Goal: Information Seeking & Learning: Learn about a topic

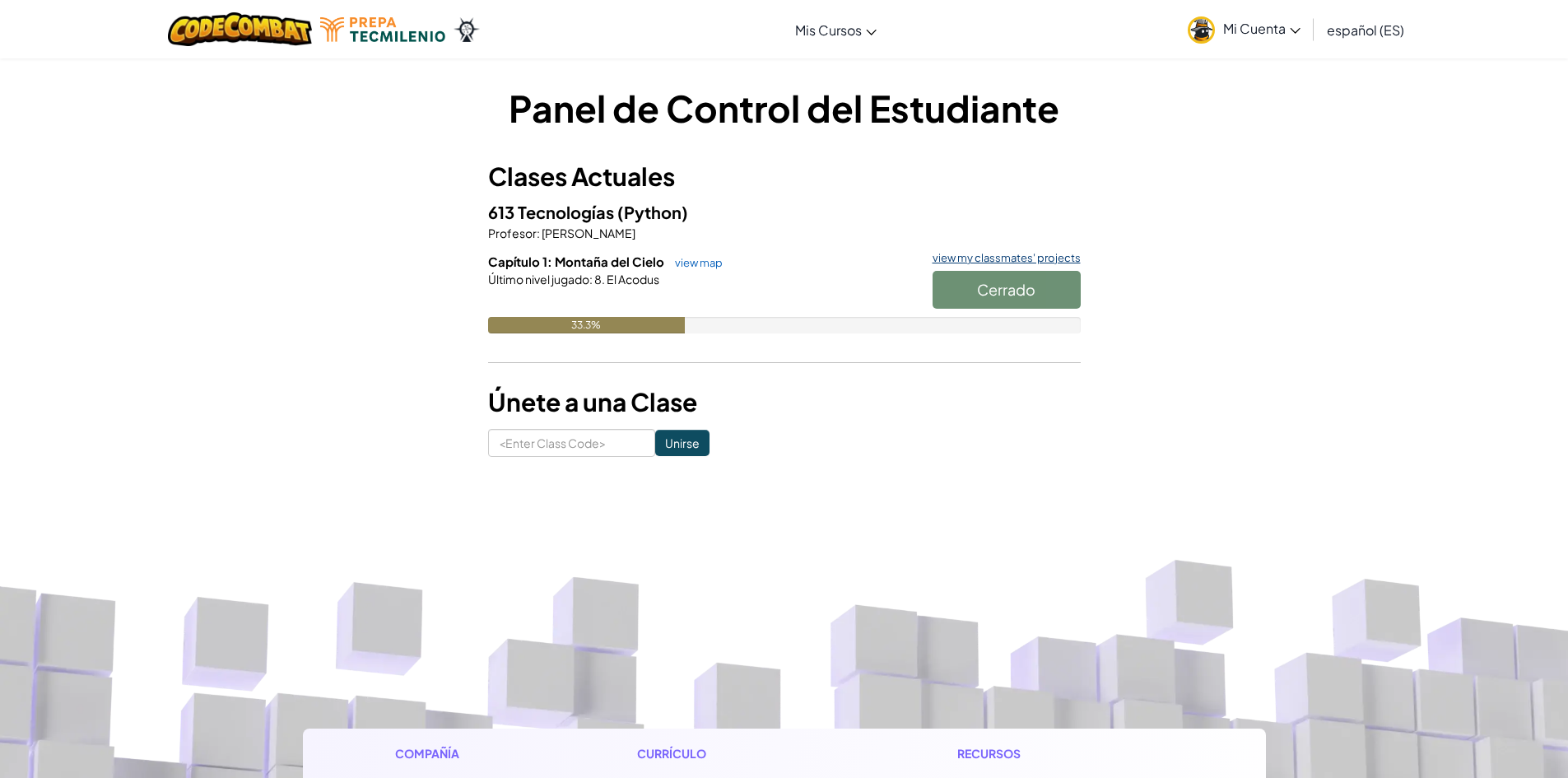
click at [987, 252] on link "view my classmates' projects" at bounding box center [1002, 257] width 157 height 11
click at [1015, 288] on div "Cerrado" at bounding box center [999, 293] width 164 height 46
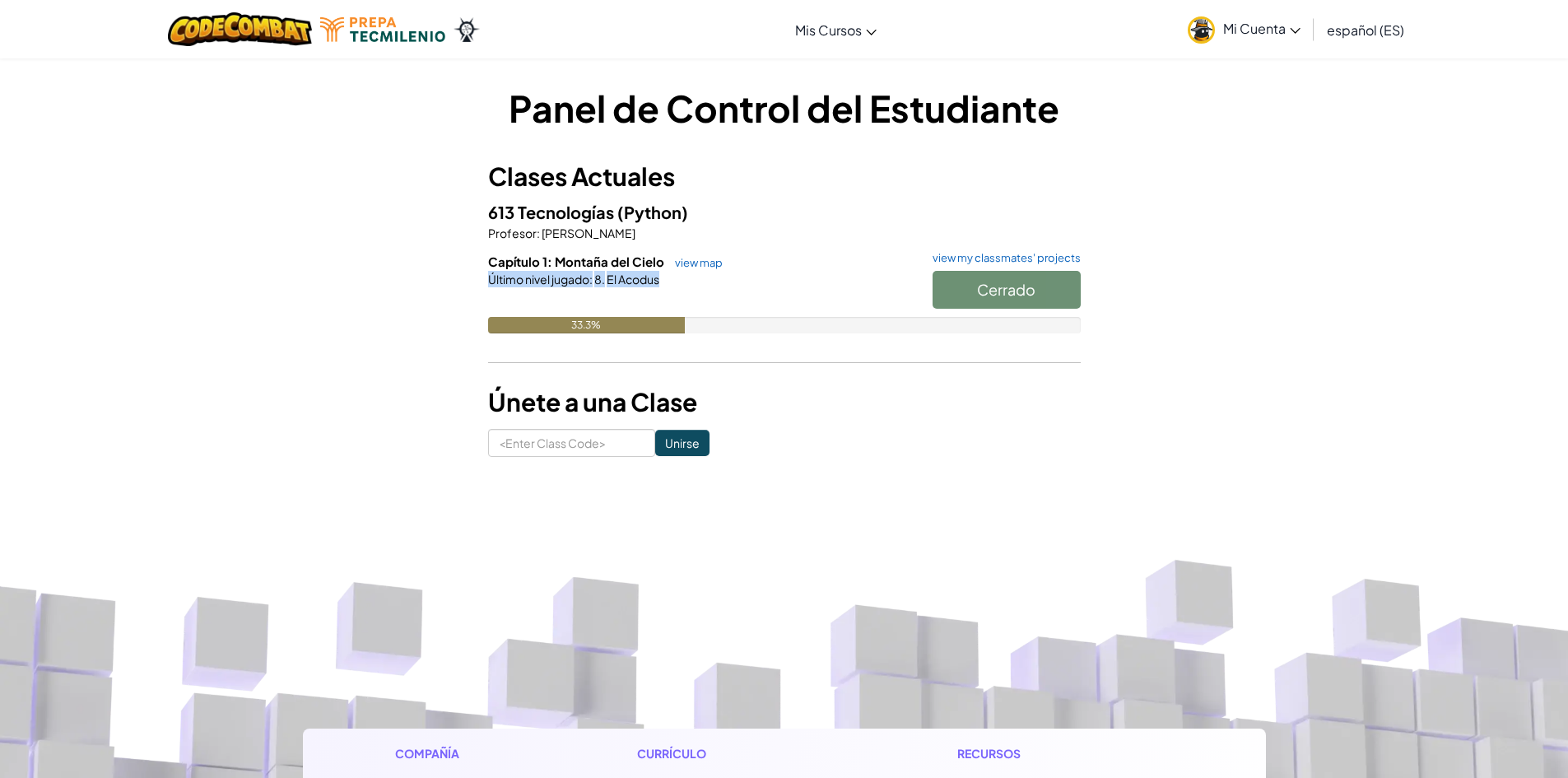
click at [1015, 288] on div "Cerrado" at bounding box center [999, 293] width 164 height 46
click at [708, 261] on link "view map" at bounding box center [694, 262] width 56 height 13
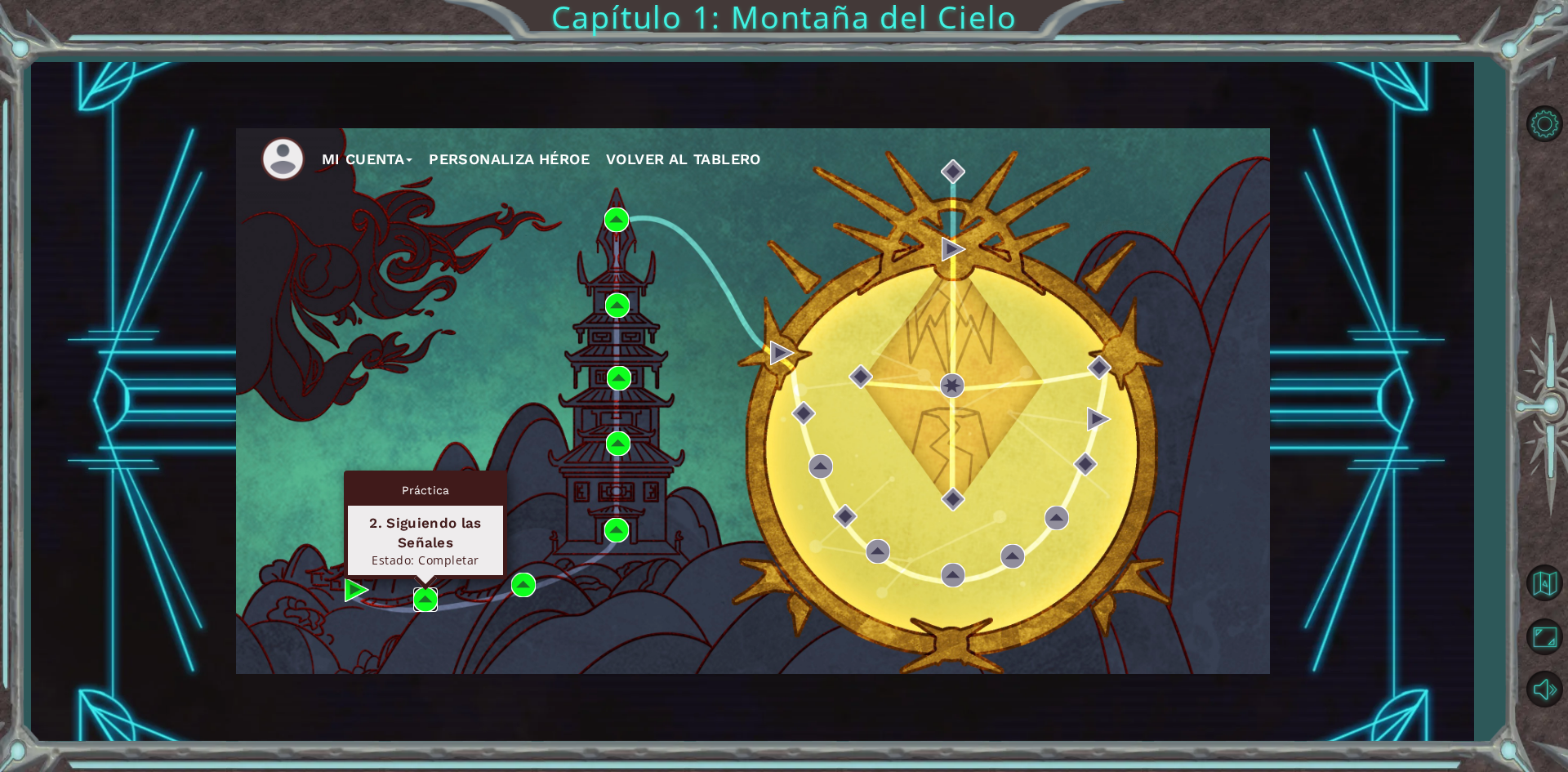
click at [422, 599] on img at bounding box center [425, 599] width 24 height 24
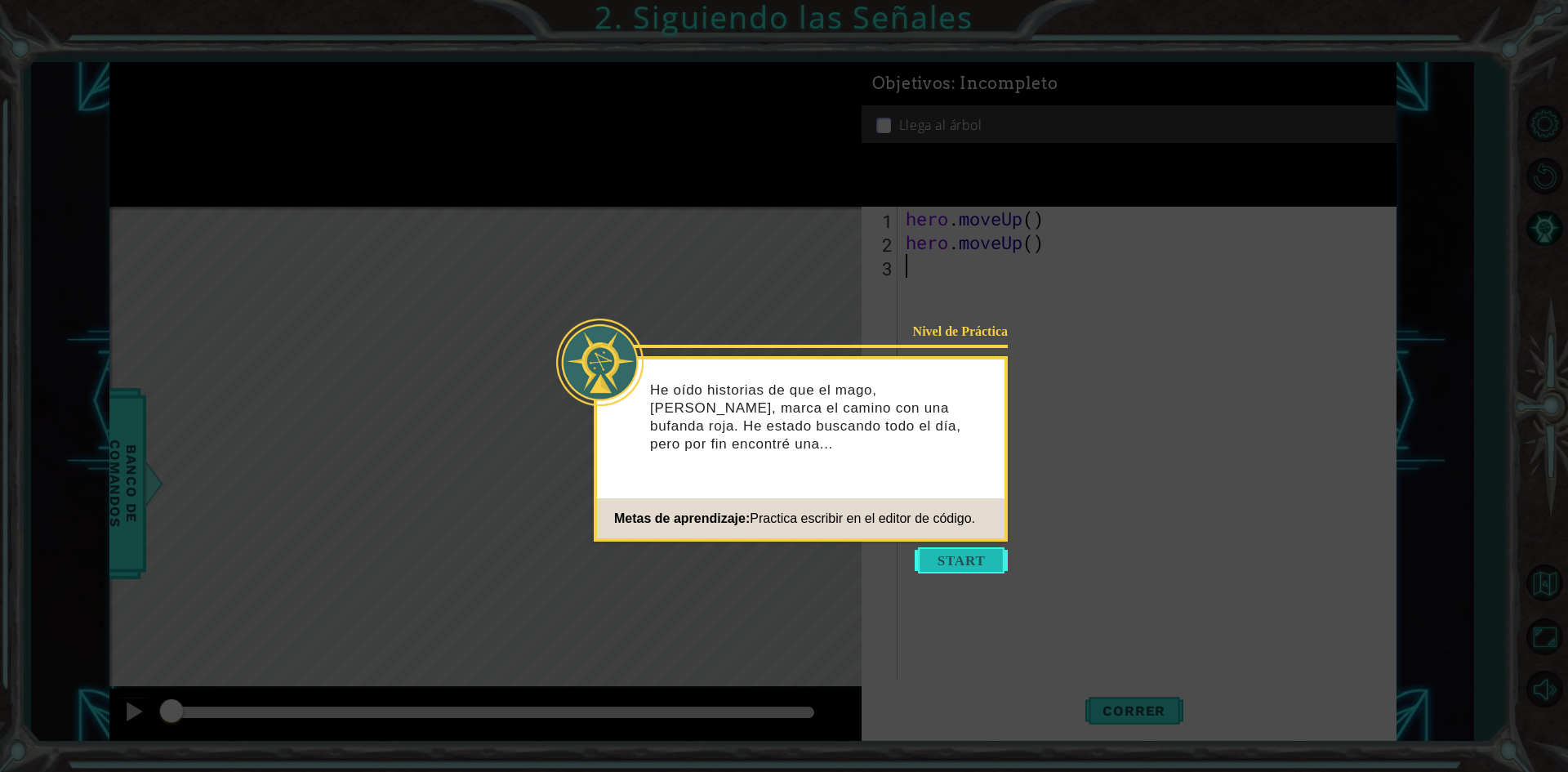
click at [955, 566] on button "Start" at bounding box center [961, 560] width 93 height 26
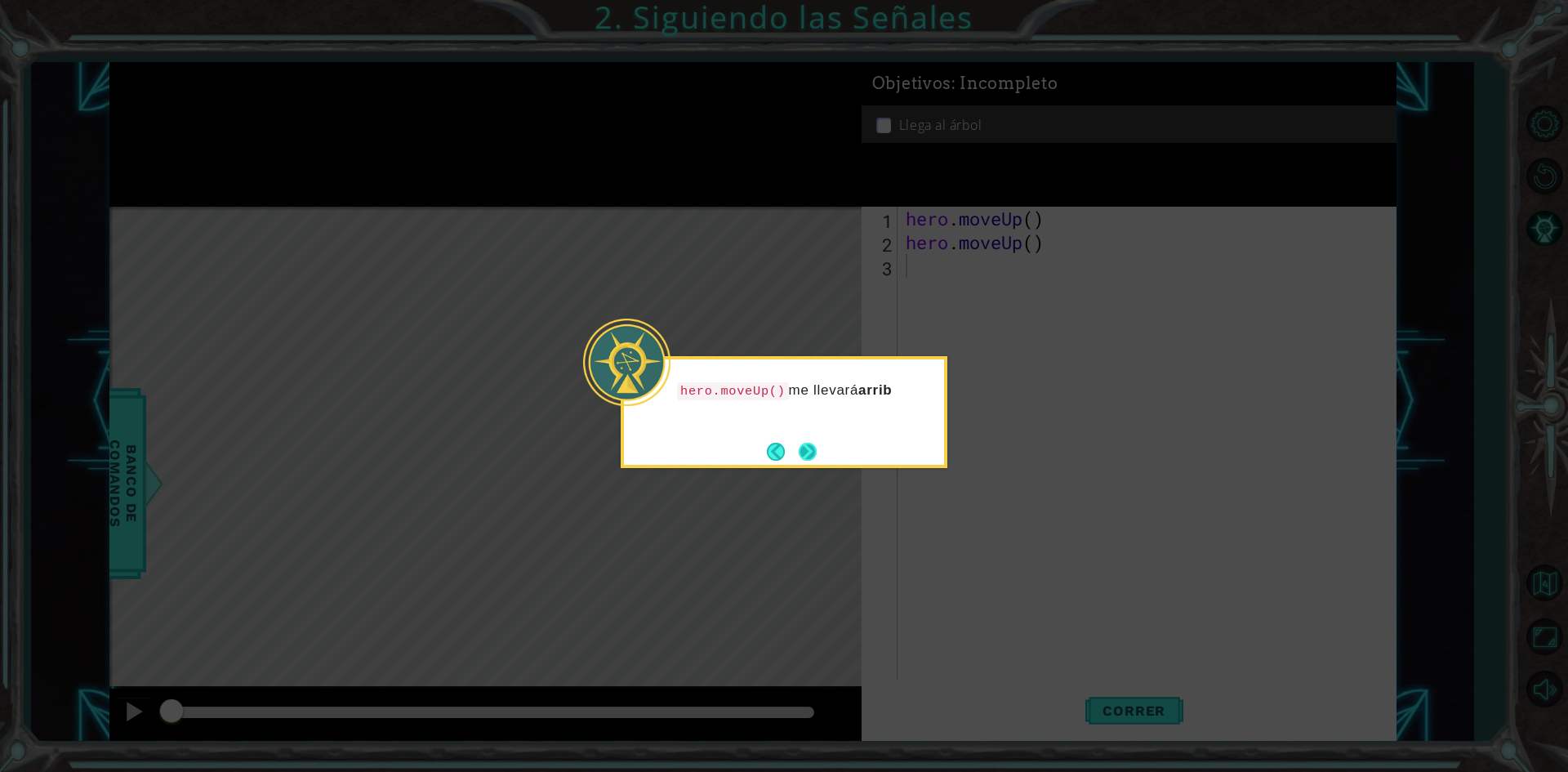
click at [812, 458] on button "Next" at bounding box center [808, 452] width 18 height 18
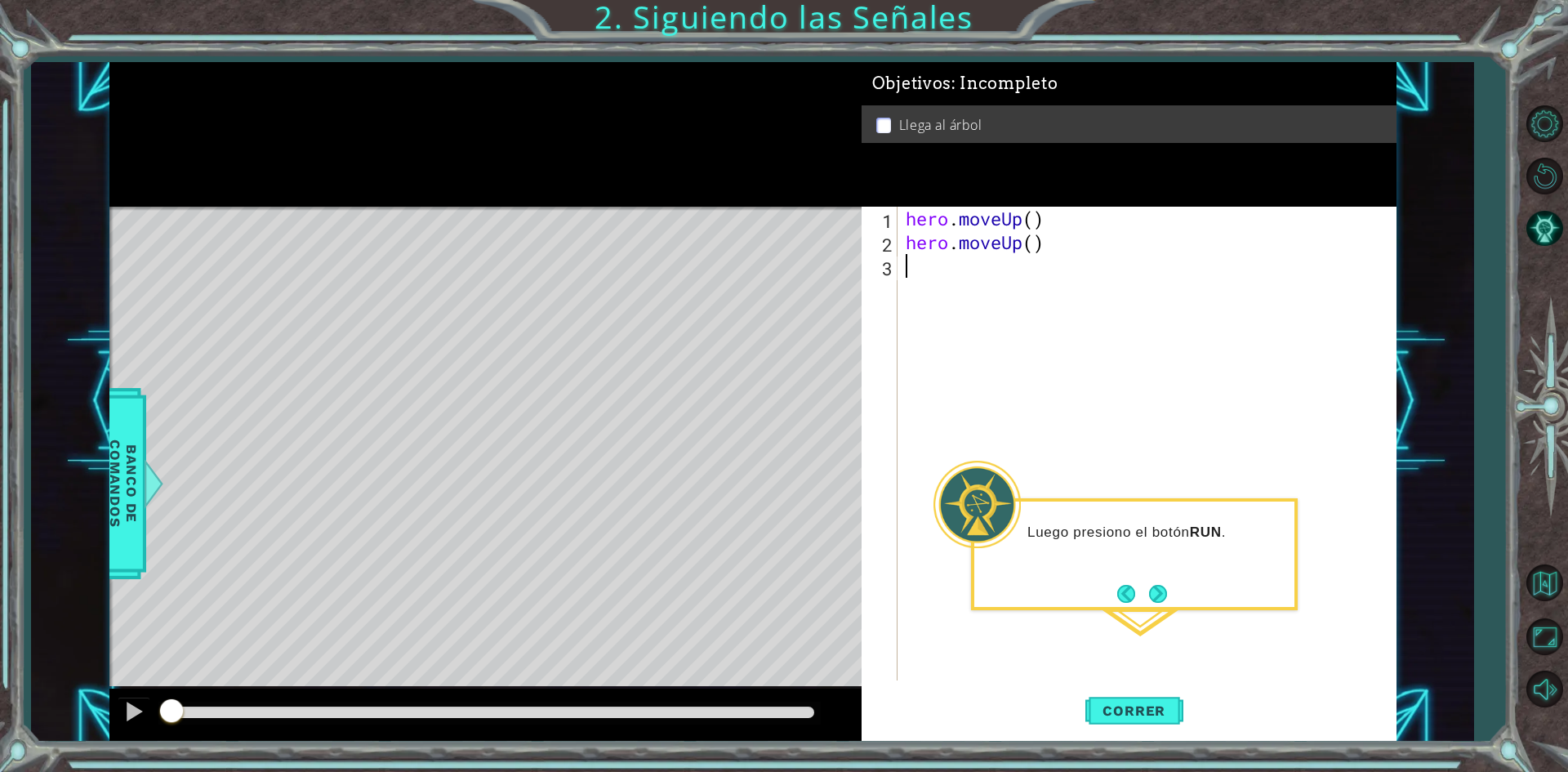
click at [1090, 474] on div "hero . moveUp ( ) hero . moveUp ( )" at bounding box center [1150, 467] width 497 height 521
click at [1156, 587] on button "Next" at bounding box center [1158, 594] width 18 height 18
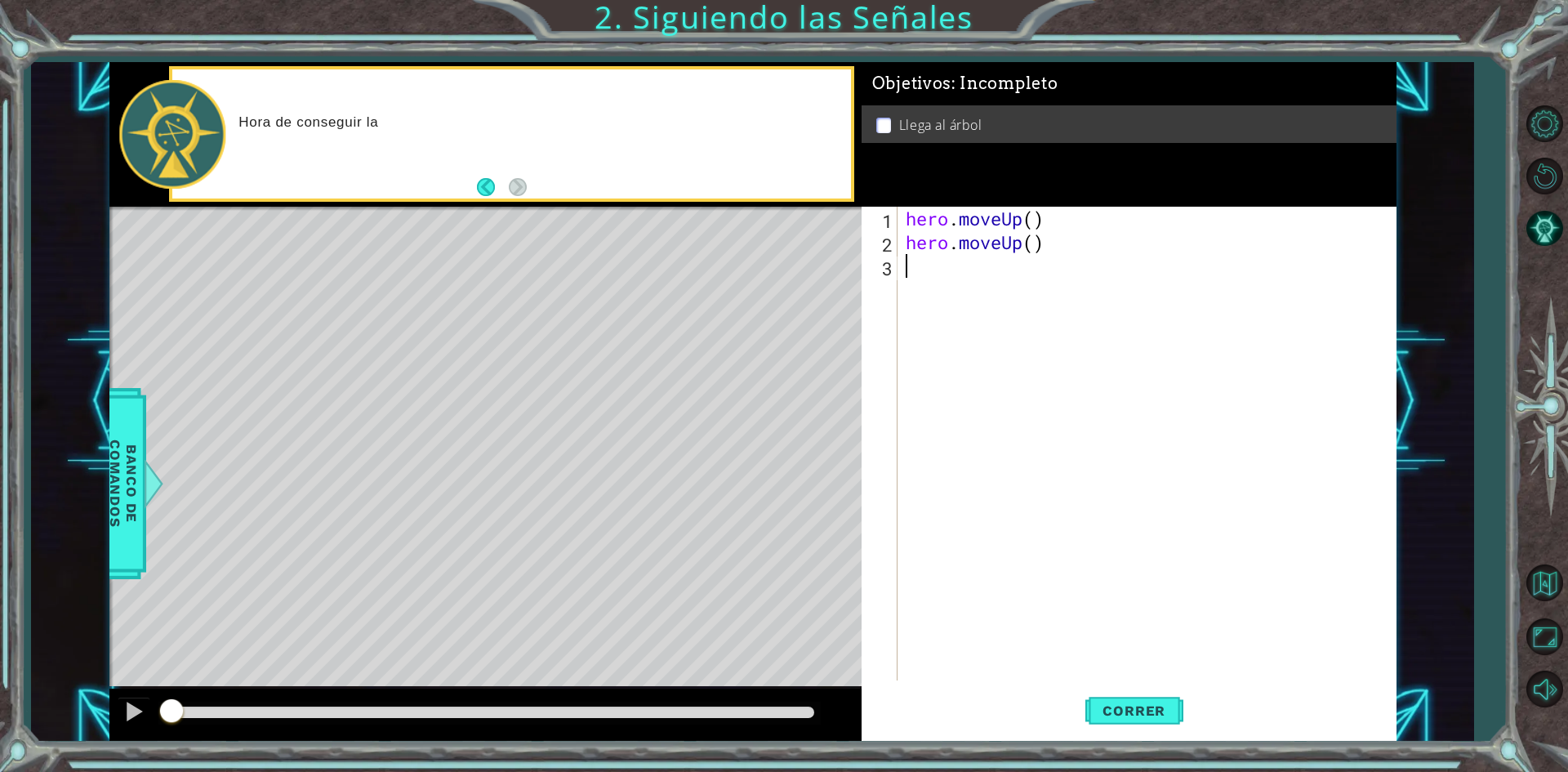
click at [1132, 527] on div "hero . moveUp ( ) hero . moveUp ( )" at bounding box center [1150, 467] width 497 height 521
click at [1091, 713] on span "Correr" at bounding box center [1134, 710] width 96 height 17
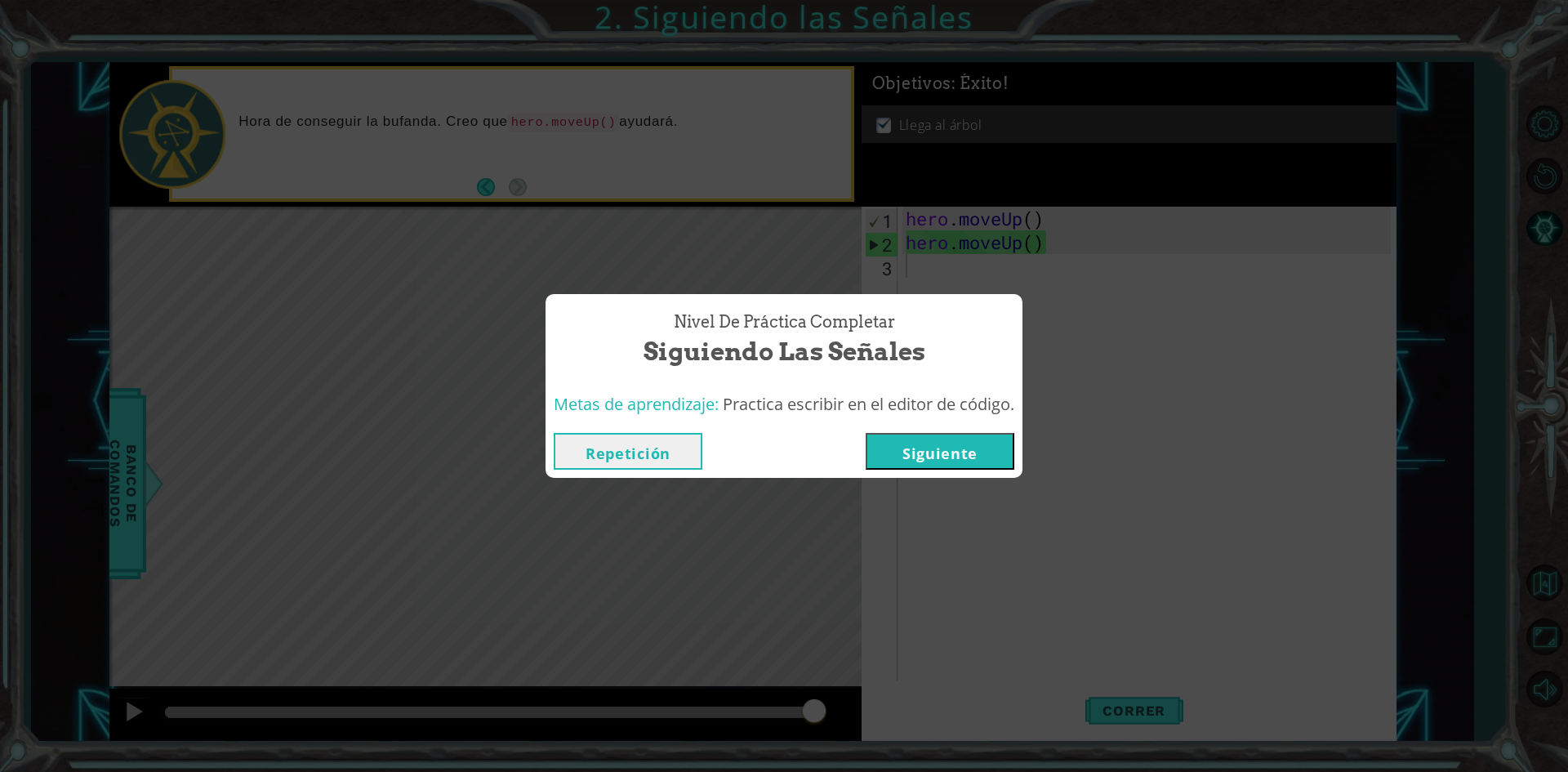
click at [955, 454] on button "Siguiente" at bounding box center [939, 451] width 149 height 37
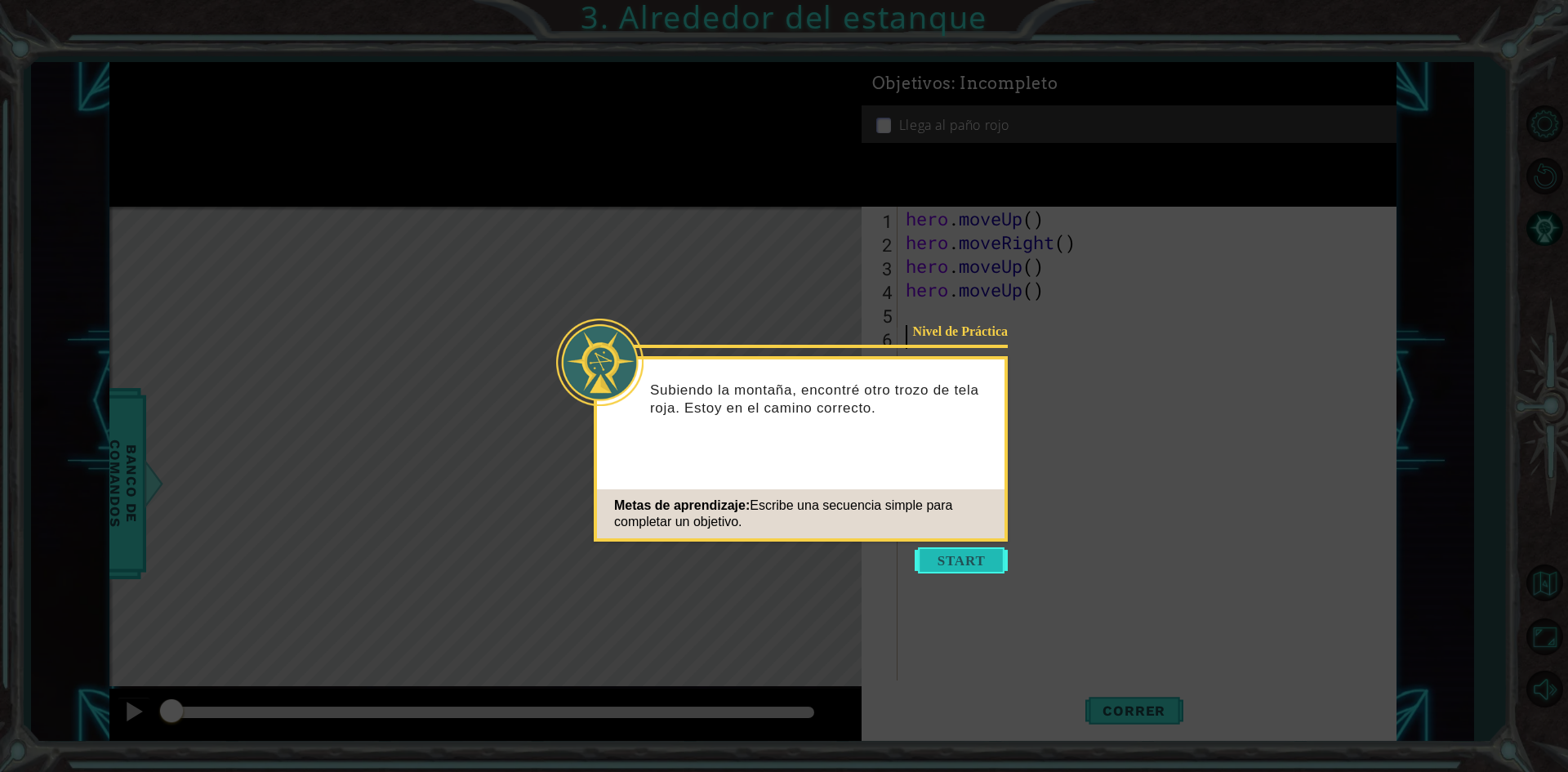
click at [948, 548] on button "Start" at bounding box center [961, 560] width 93 height 26
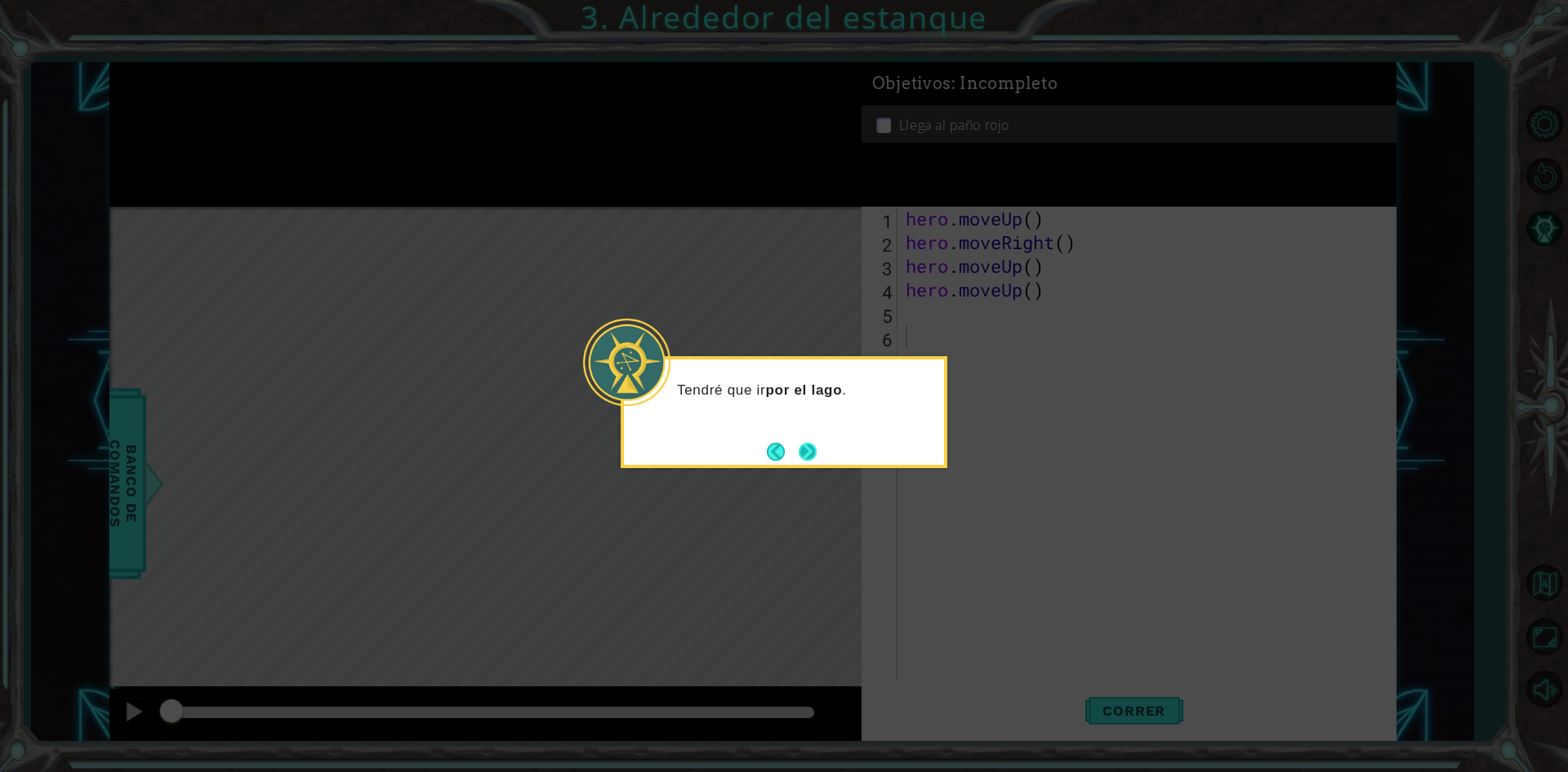
click at [802, 458] on button "Next" at bounding box center [808, 452] width 18 height 18
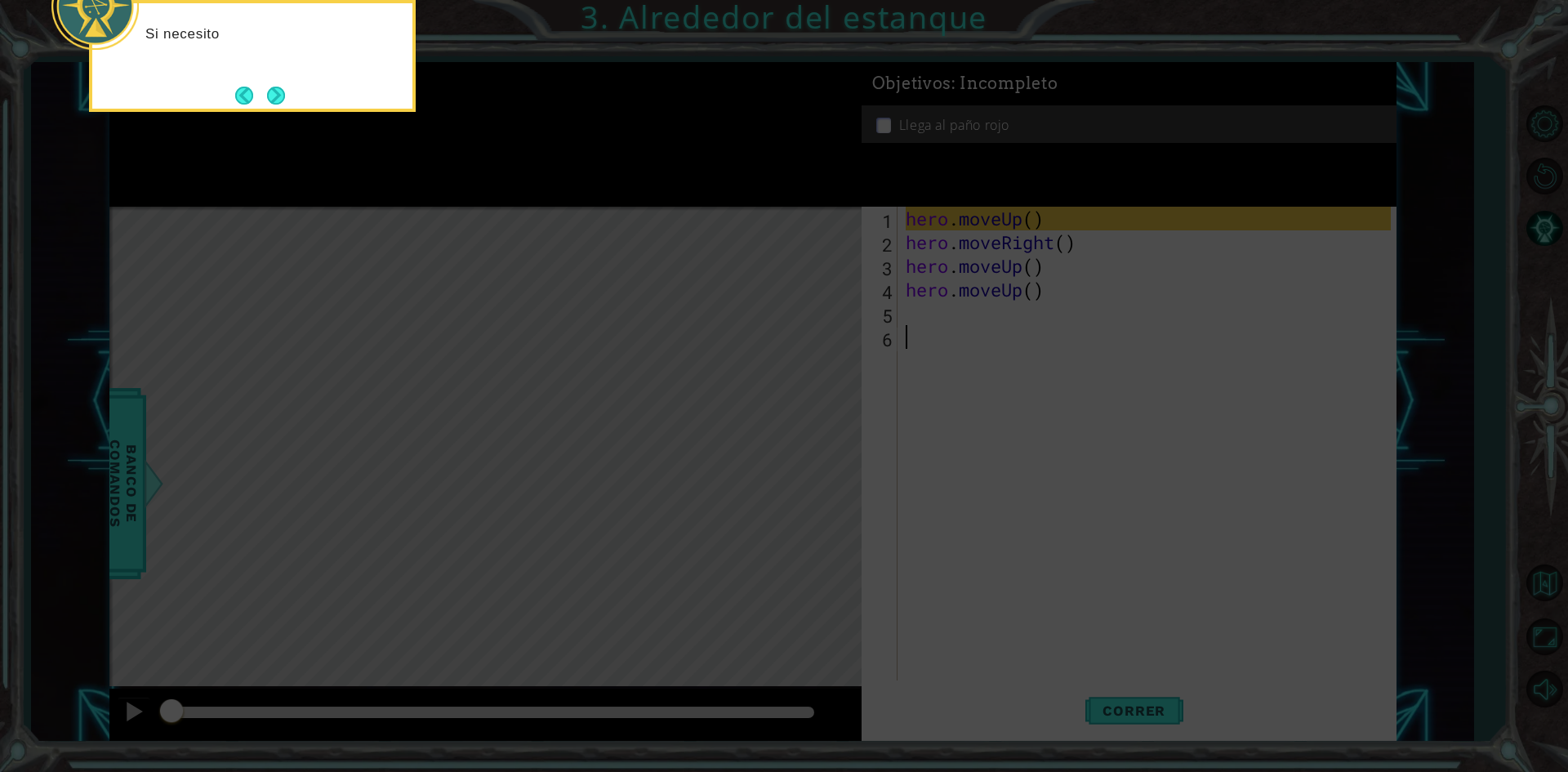
click at [740, 465] on icon at bounding box center [784, 115] width 1568 height 1312
click at [267, 101] on button "Next" at bounding box center [276, 96] width 18 height 18
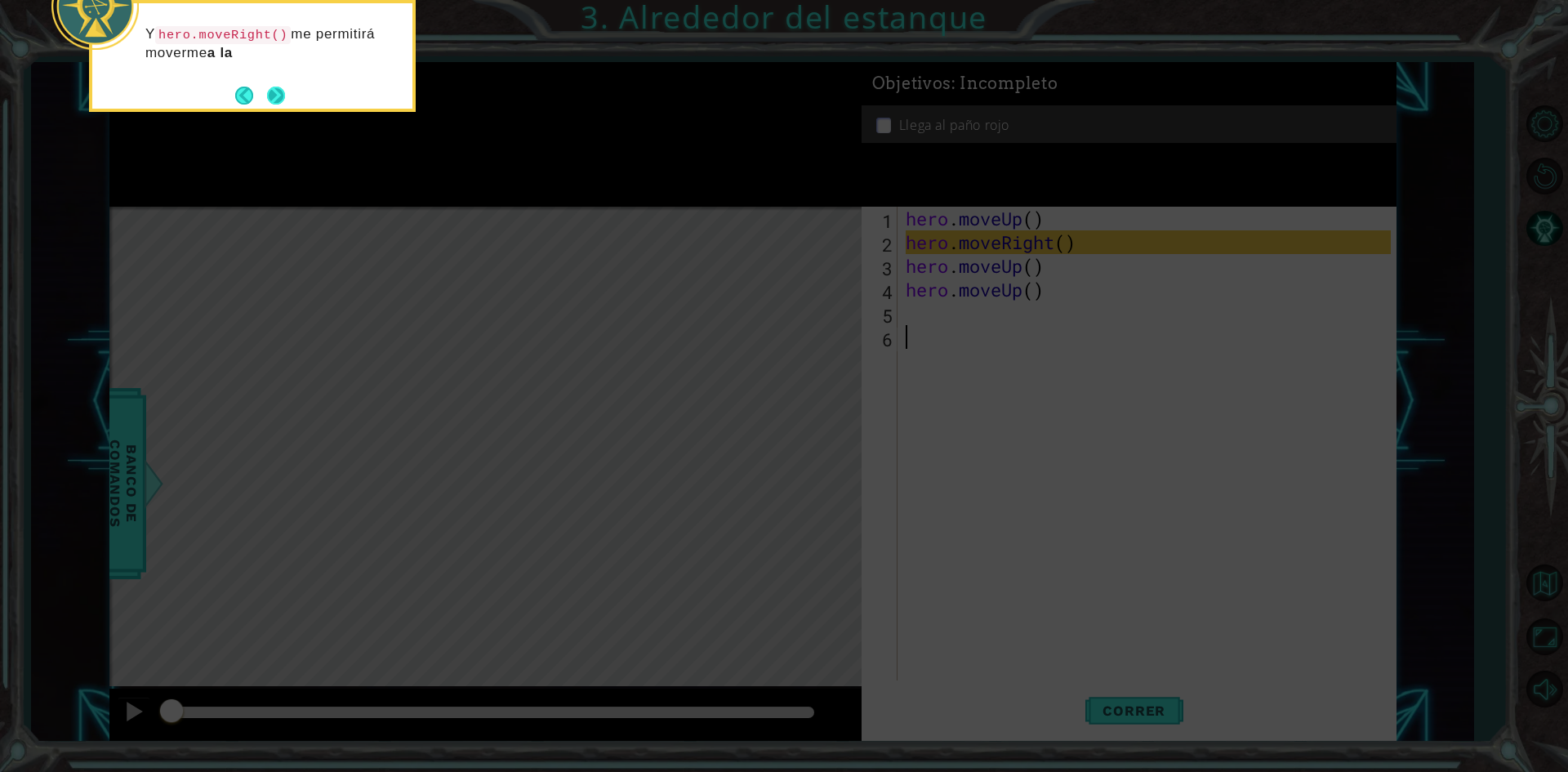
click at [279, 97] on button "Next" at bounding box center [276, 96] width 18 height 18
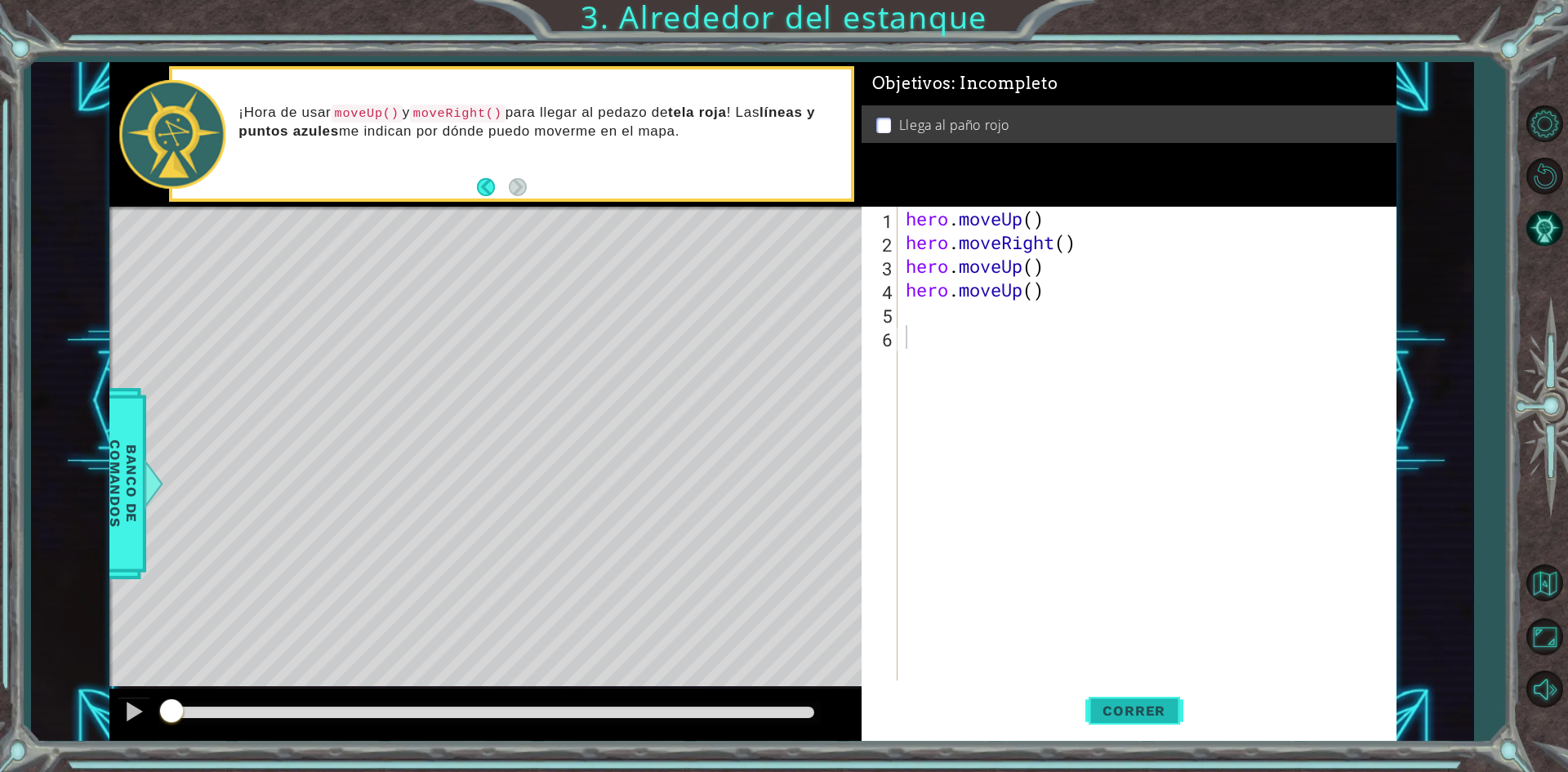
click at [1132, 711] on span "Correr" at bounding box center [1134, 710] width 96 height 17
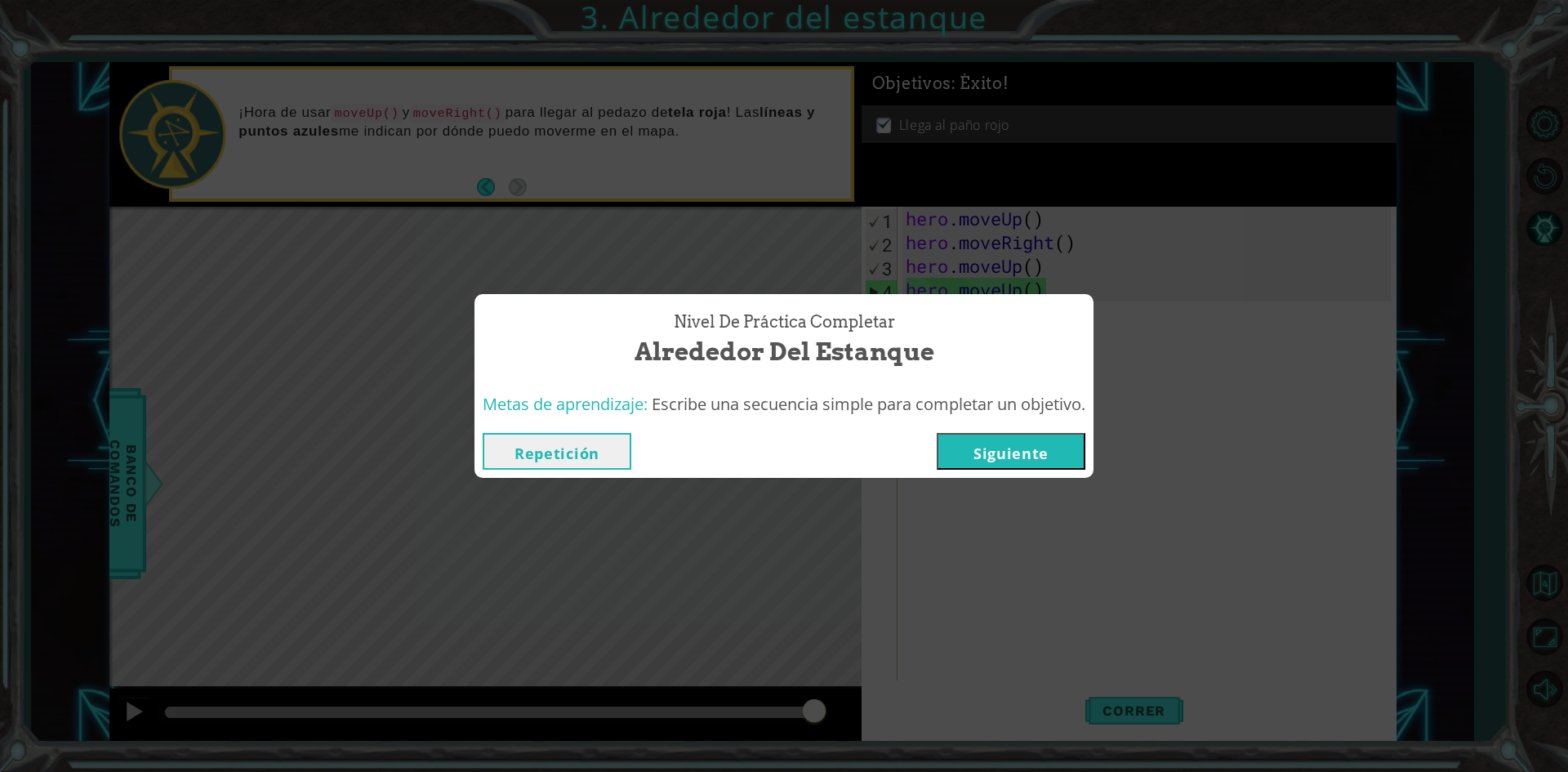
click at [1041, 455] on button "Siguiente" at bounding box center [1011, 451] width 149 height 37
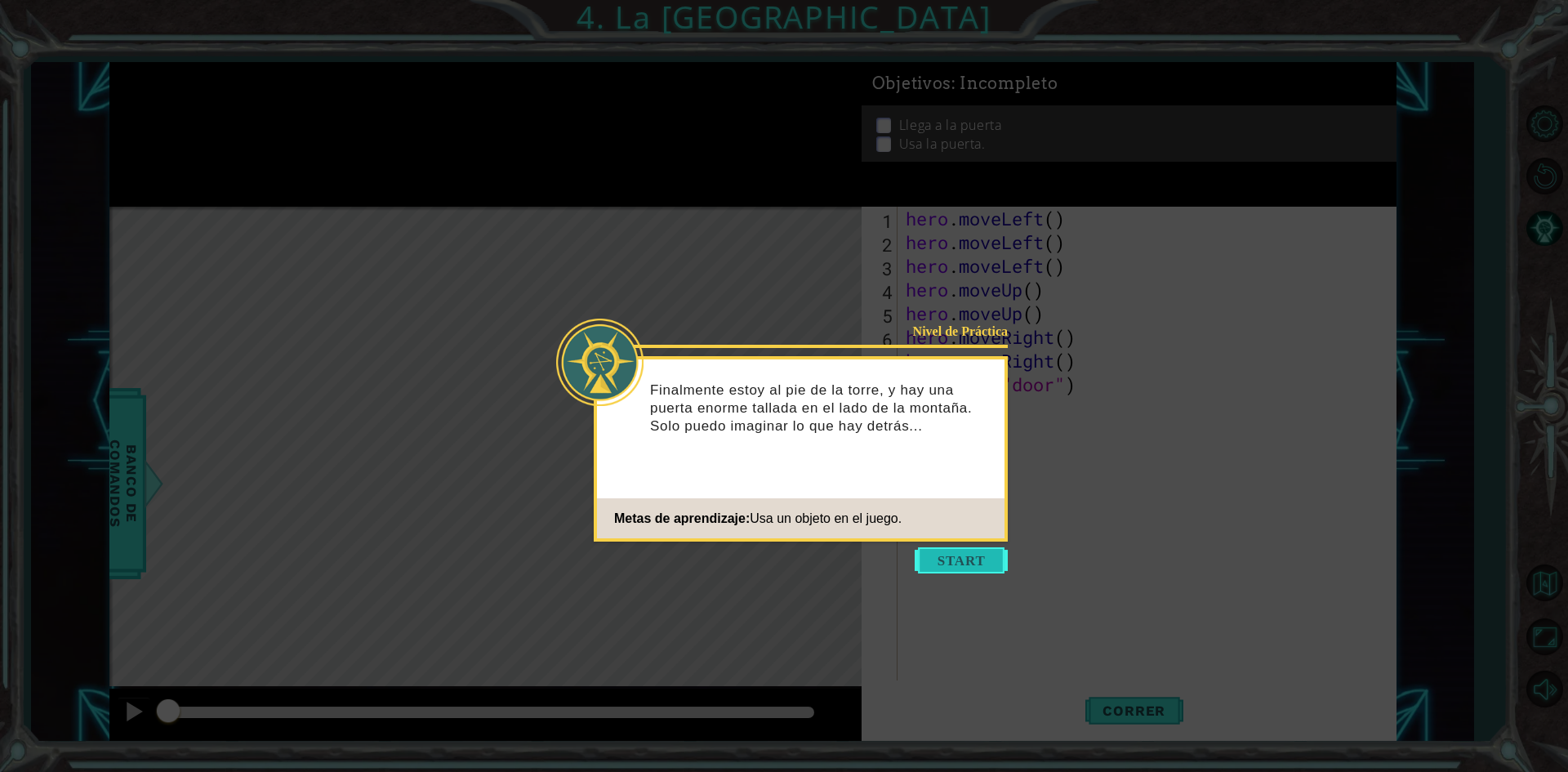
click at [970, 555] on button "Start" at bounding box center [961, 560] width 93 height 26
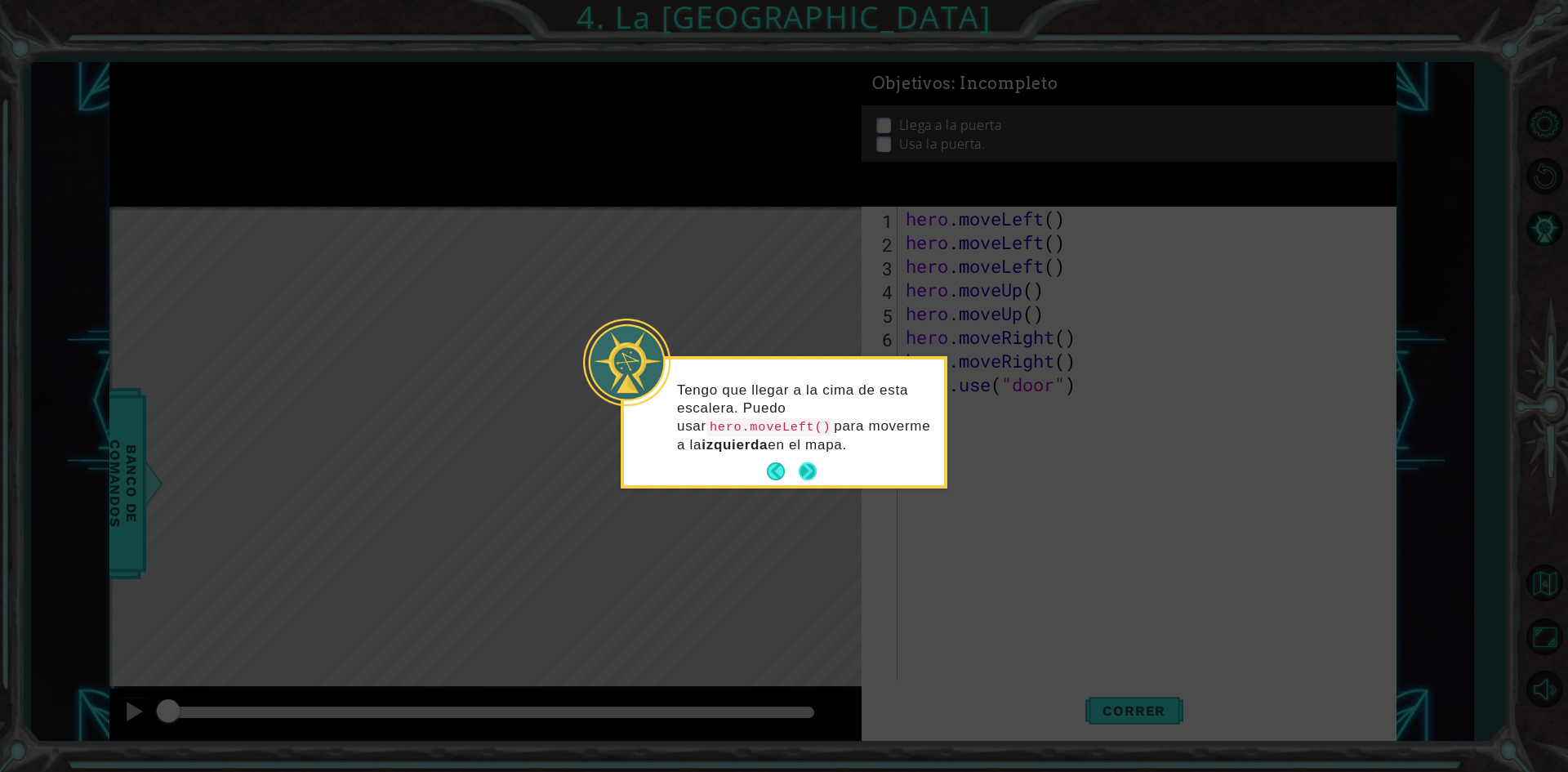
click at [805, 466] on button "Next" at bounding box center [808, 472] width 18 height 18
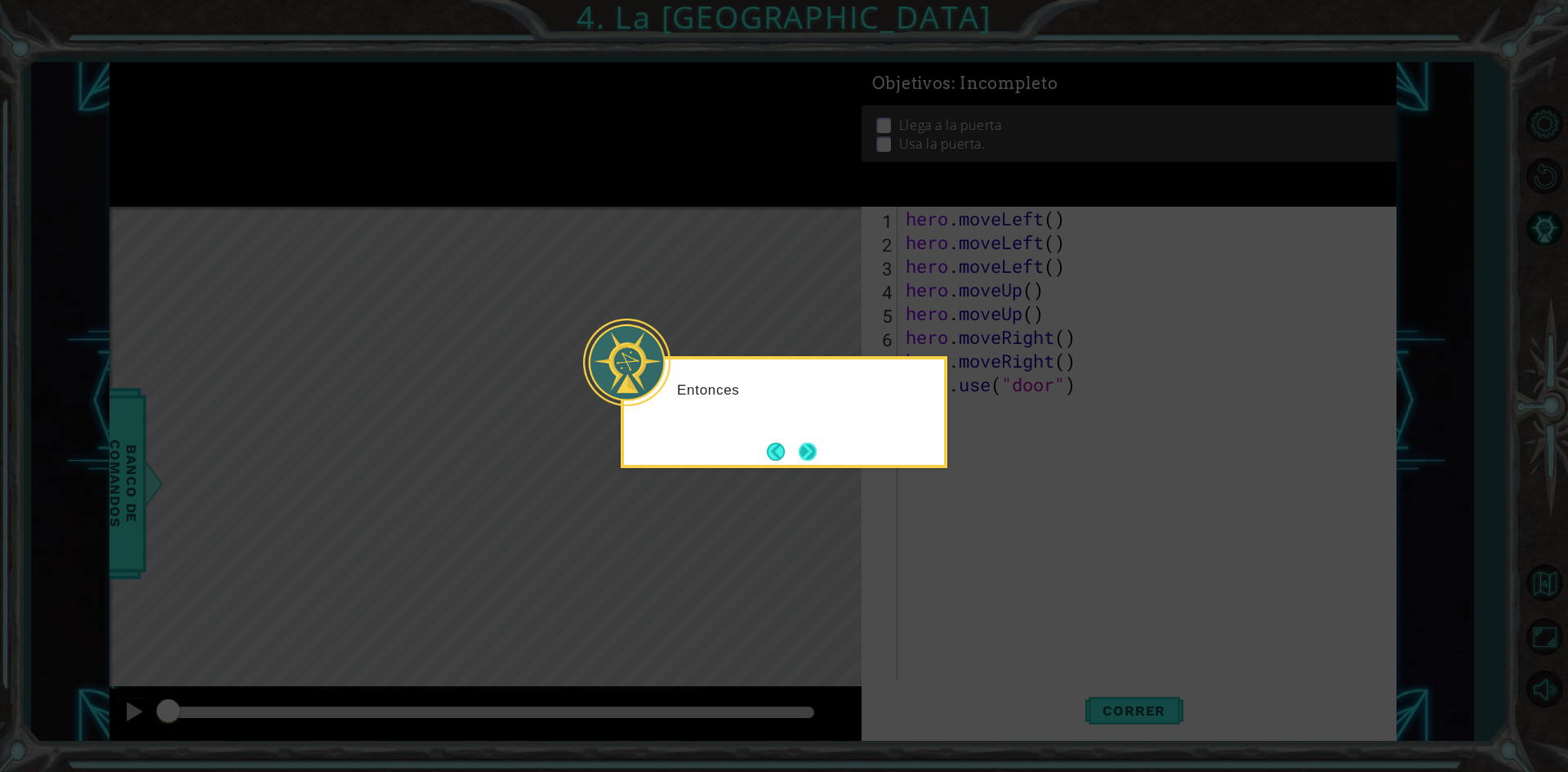
click at [815, 451] on button "Next" at bounding box center [808, 452] width 18 height 18
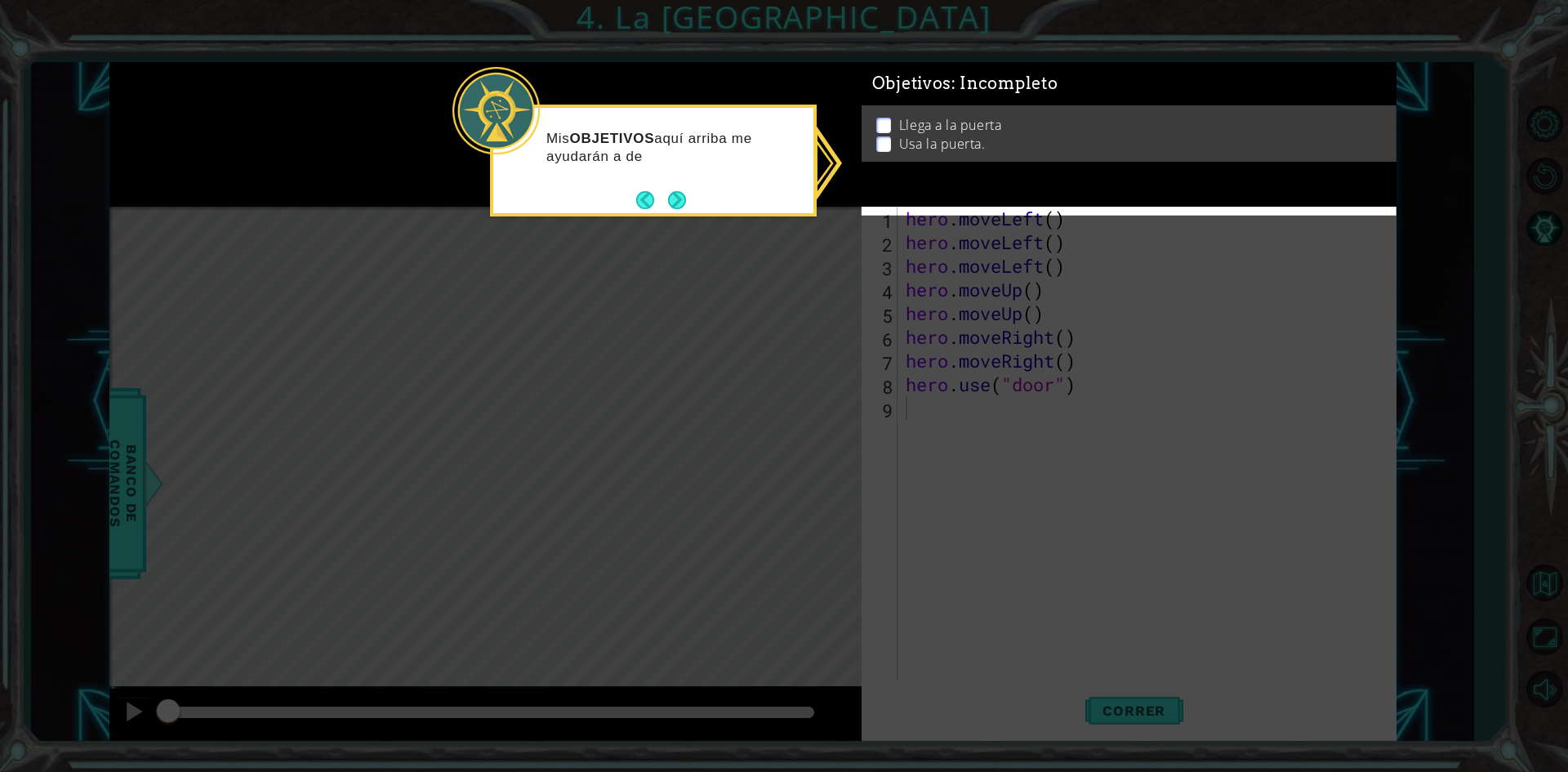
click at [859, 343] on icon at bounding box center [784, 386] width 1568 height 772
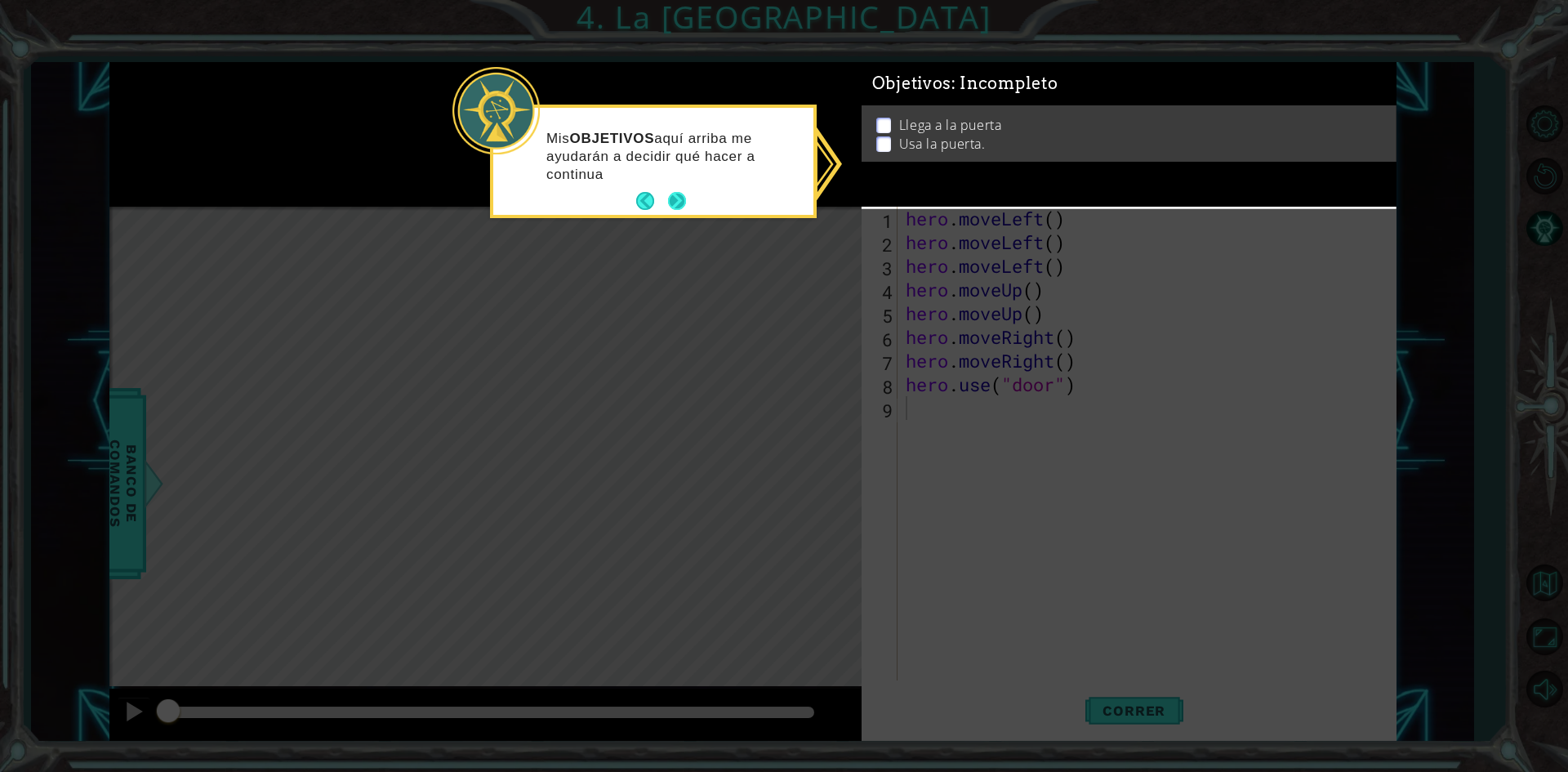
click at [683, 200] on button "Next" at bounding box center [677, 201] width 18 height 18
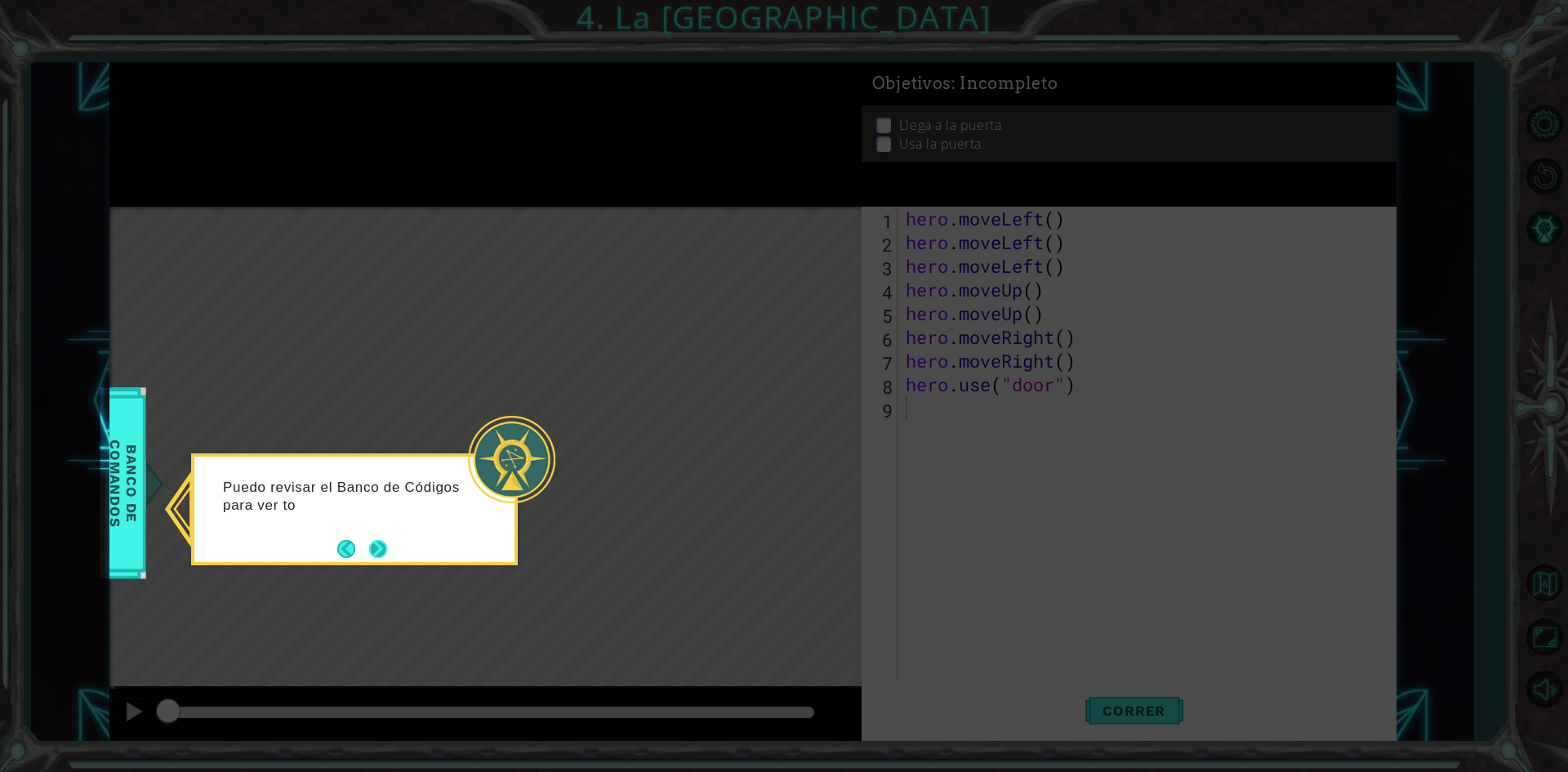
click at [381, 555] on button "Next" at bounding box center [378, 549] width 18 height 18
